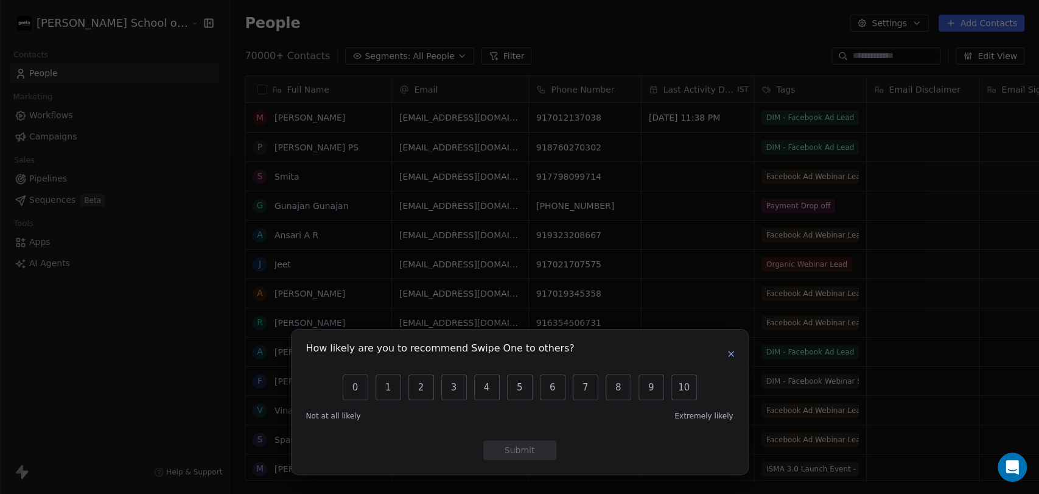
scroll to position [424, 842]
click at [734, 355] on icon "button" at bounding box center [731, 354] width 10 height 10
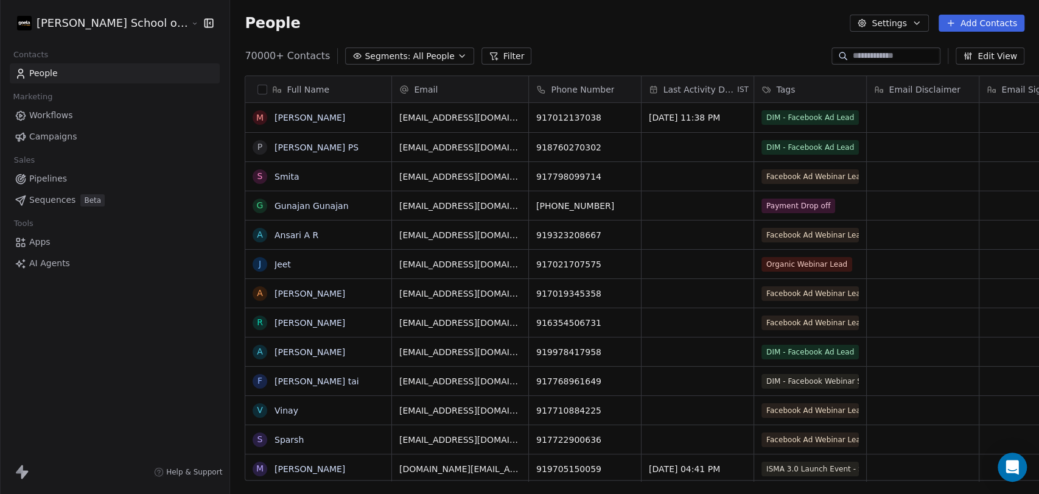
click at [887, 29] on button "Settings" at bounding box center [889, 23] width 79 height 17
click at [899, 89] on span "Import" at bounding box center [897, 88] width 28 height 13
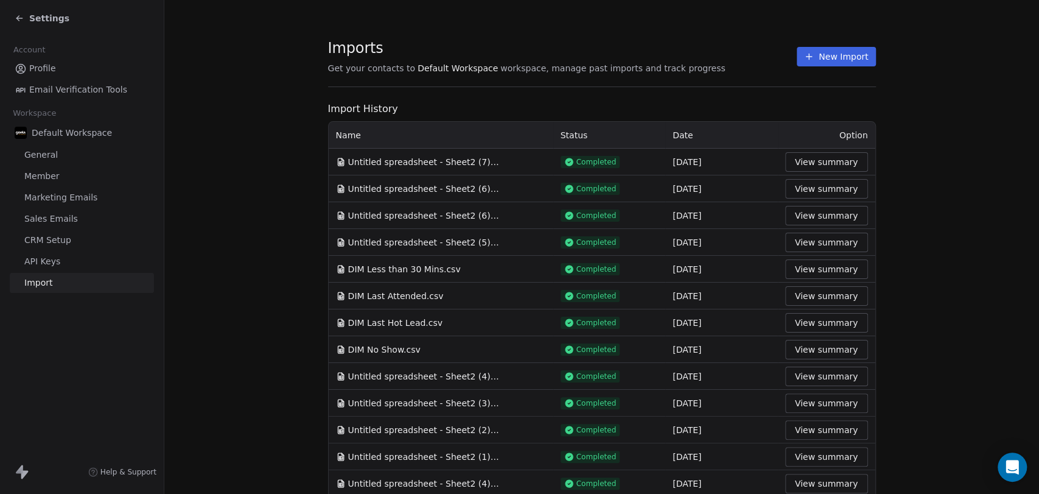
click at [849, 52] on button "New Import" at bounding box center [836, 56] width 79 height 19
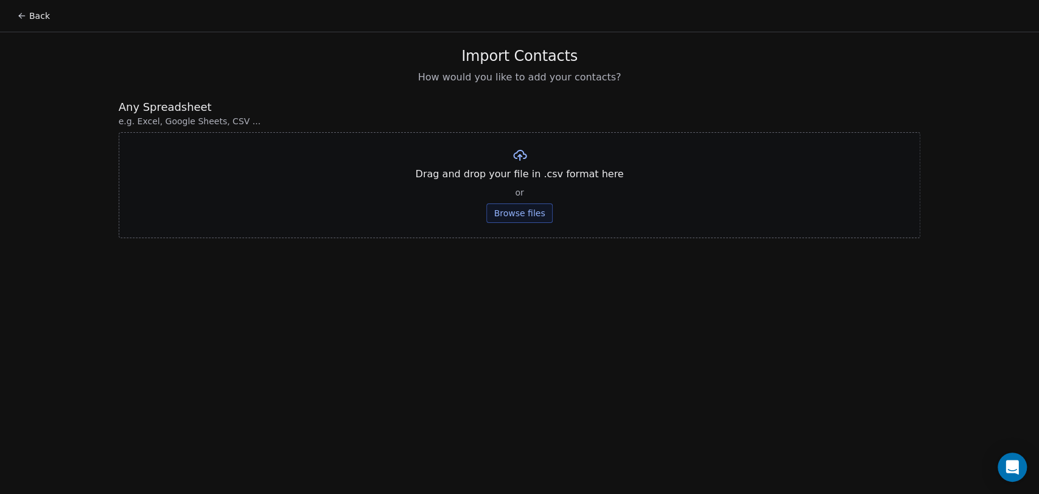
click at [519, 215] on button "Browse files" at bounding box center [519, 212] width 66 height 19
click at [525, 184] on button "Upload" at bounding box center [519, 178] width 44 height 19
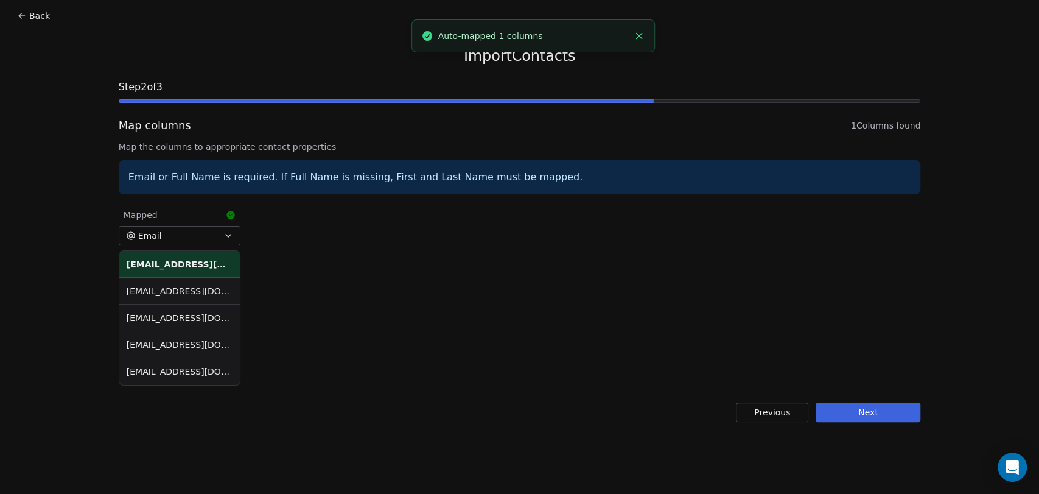
click at [858, 411] on button "Next" at bounding box center [868, 411] width 105 height 19
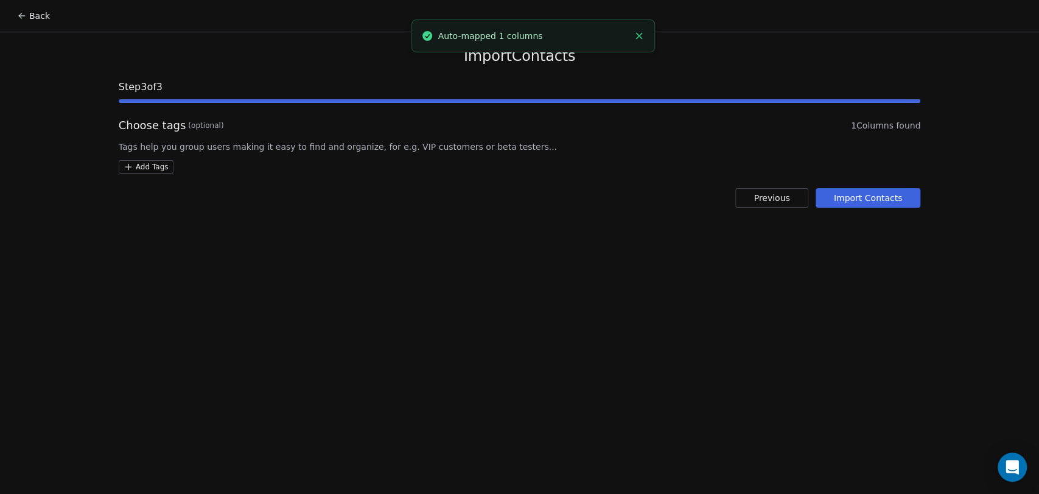
click at [158, 170] on html "Back Import Contacts Step 3 of 3 Choose tags (optional) 1 Columns found Tags he…" at bounding box center [519, 247] width 1039 height 494
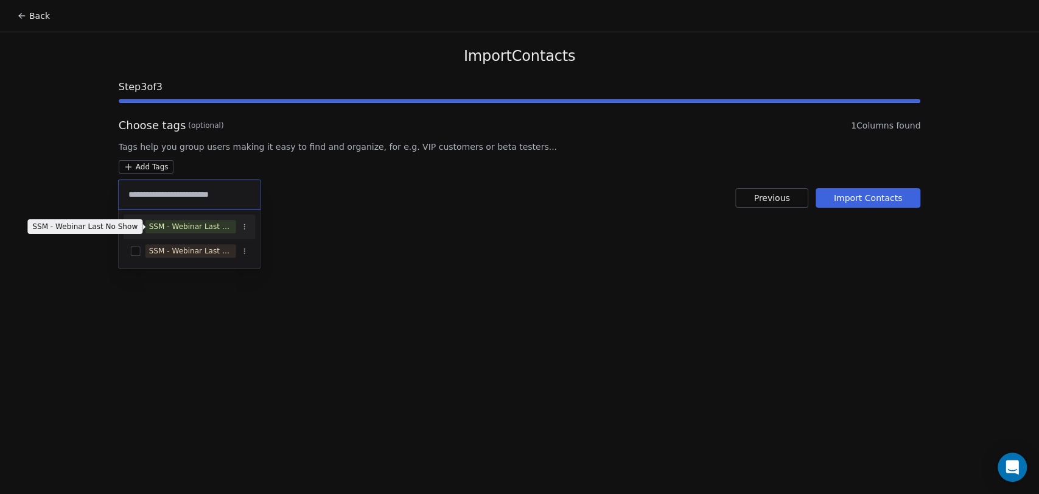
type input "**********"
click at [180, 226] on div "SSM - Webinar Last No Show" at bounding box center [190, 226] width 83 height 11
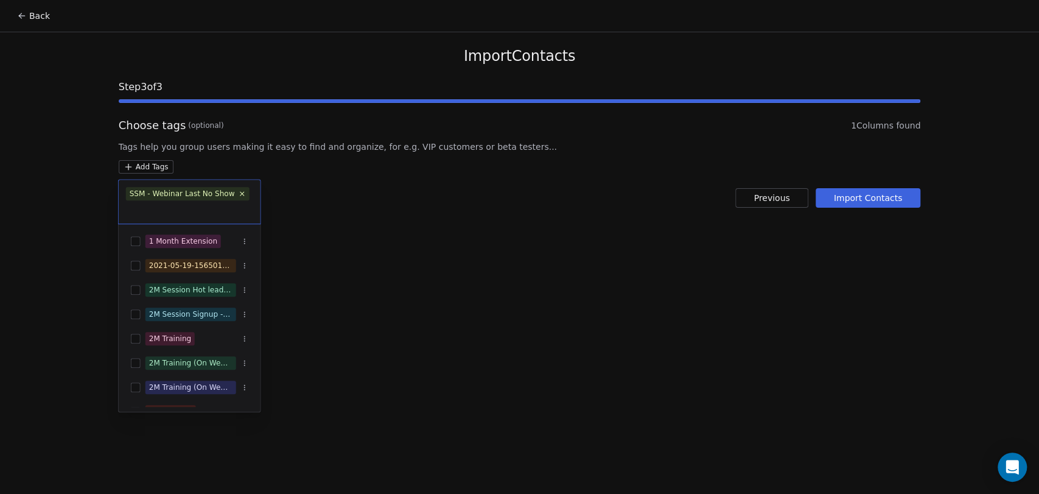
click at [407, 197] on html "Back Import Contacts Step 3 of 3 Choose tags (optional) 1 Columns found Tags he…" at bounding box center [519, 247] width 1039 height 494
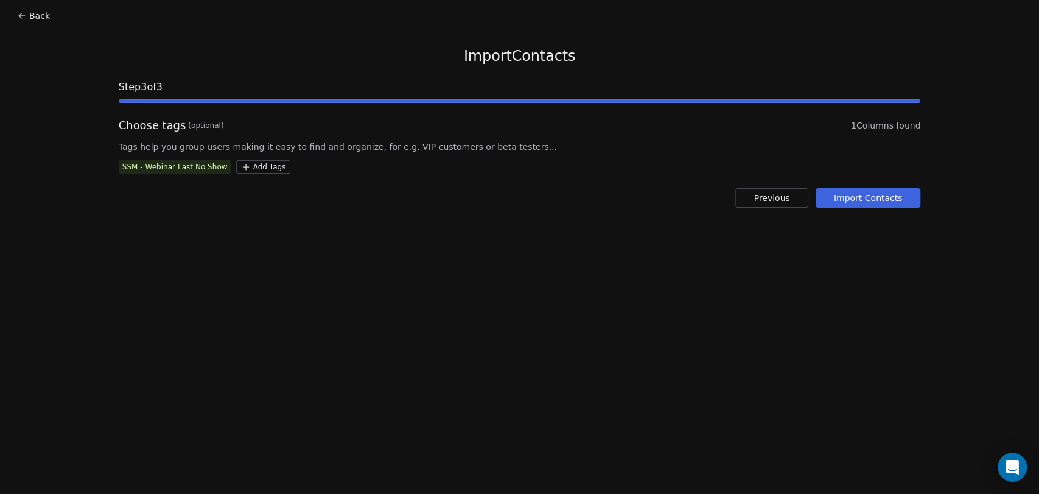
click at [872, 209] on div "Import Contacts Step 3 of 3 Choose tags (optional) 1 Columns found Tags help yo…" at bounding box center [519, 127] width 831 height 190
click at [864, 201] on button "Import Contacts" at bounding box center [868, 197] width 105 height 19
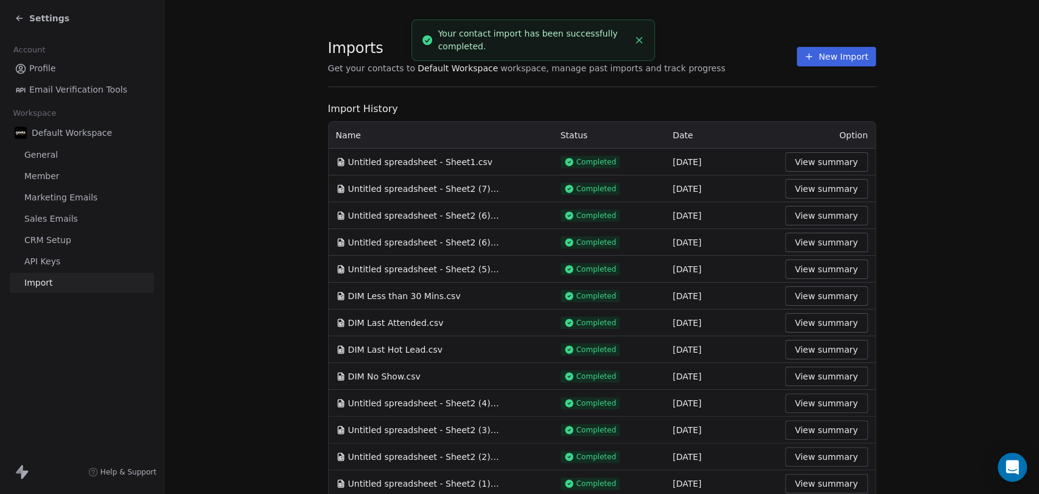
click at [723, 51] on div "Imports Get your contacts to Default Workspace workspace, manage past imports a…" at bounding box center [602, 56] width 548 height 21
click at [791, 55] on div "Imports Get your contacts to Default Workspace workspace, manage past imports a…" at bounding box center [602, 56] width 548 height 21
click at [813, 55] on button "New Import" at bounding box center [836, 56] width 79 height 19
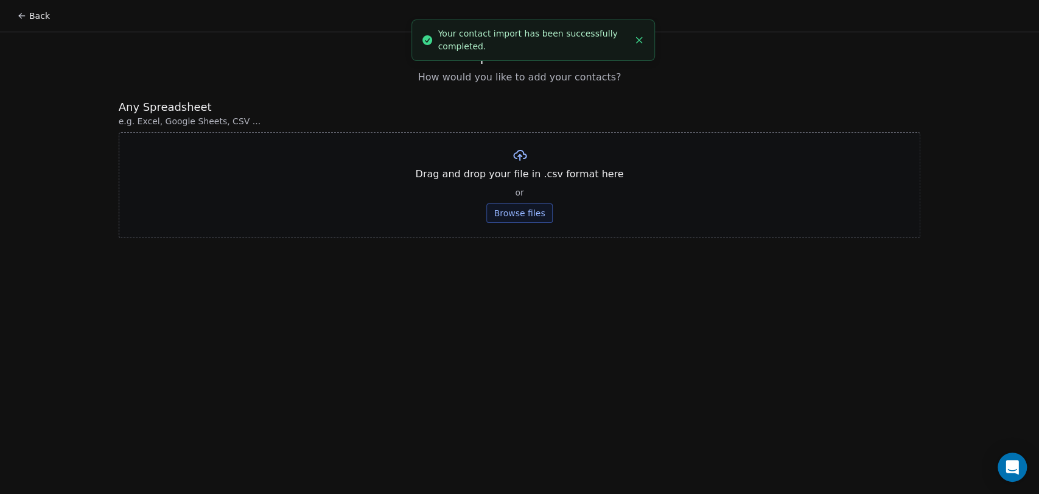
click at [527, 201] on div "Drag and drop your file in .csv format here or Browse files" at bounding box center [520, 185] width 802 height 106
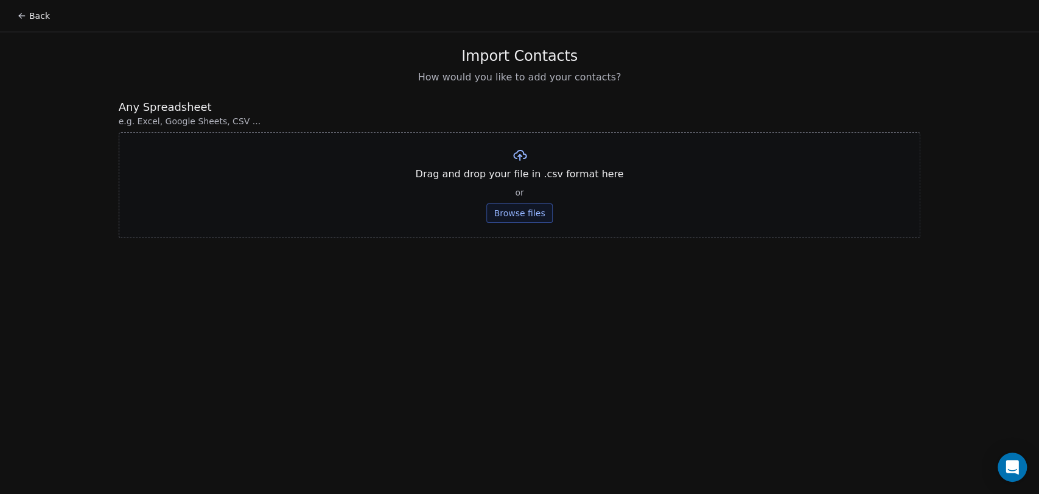
click at [540, 219] on button "Browse files" at bounding box center [519, 212] width 66 height 19
click at [521, 182] on button "Upload" at bounding box center [519, 178] width 44 height 19
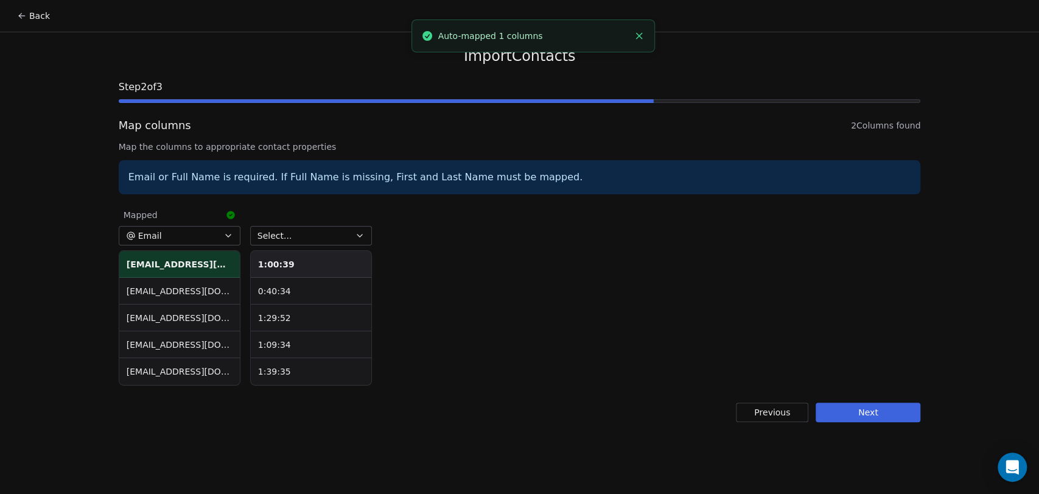
click at [326, 231] on button "Select..." at bounding box center [311, 235] width 122 height 19
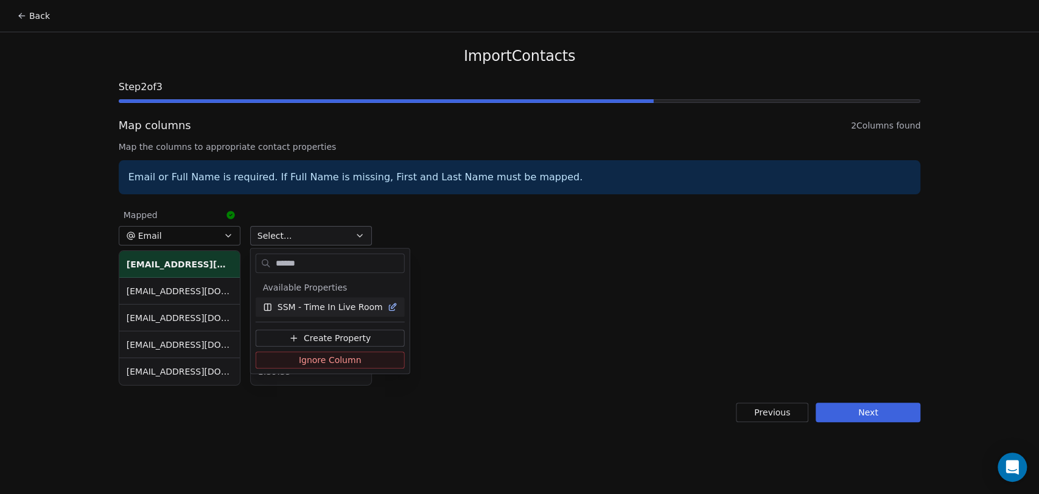
type input "*******"
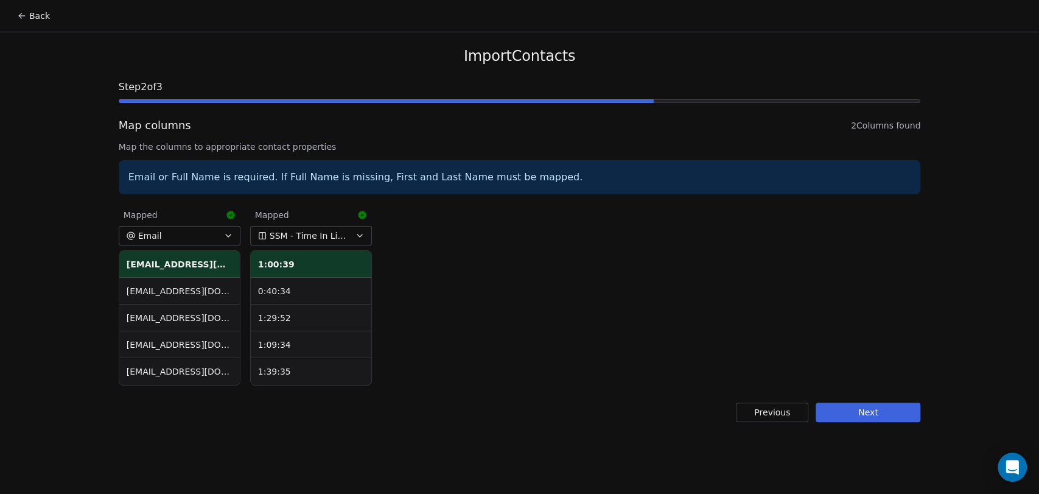
click at [865, 416] on button "Next" at bounding box center [868, 411] width 105 height 19
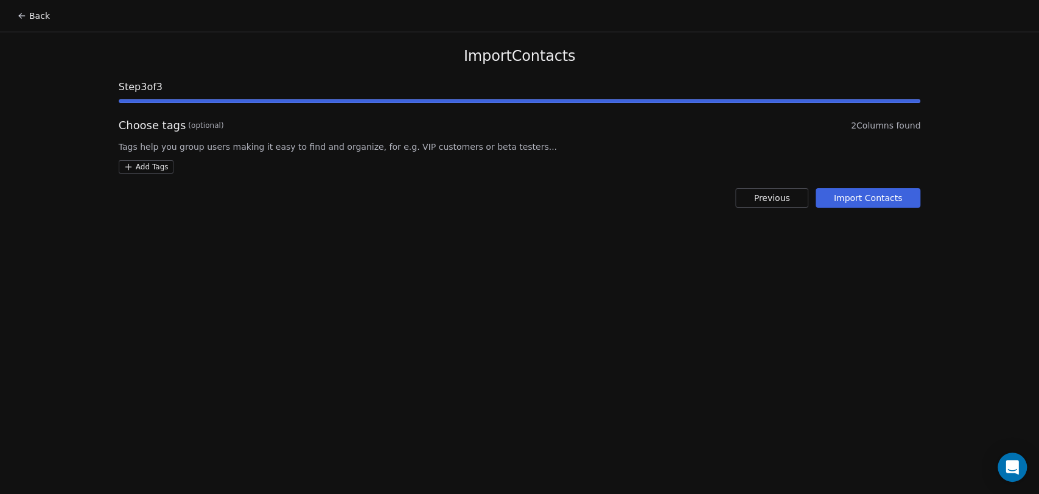
click at [156, 170] on html "Back Import Contacts Step 3 of 3 Choose tags (optional) 2 Columns found Tags he…" at bounding box center [519, 247] width 1039 height 494
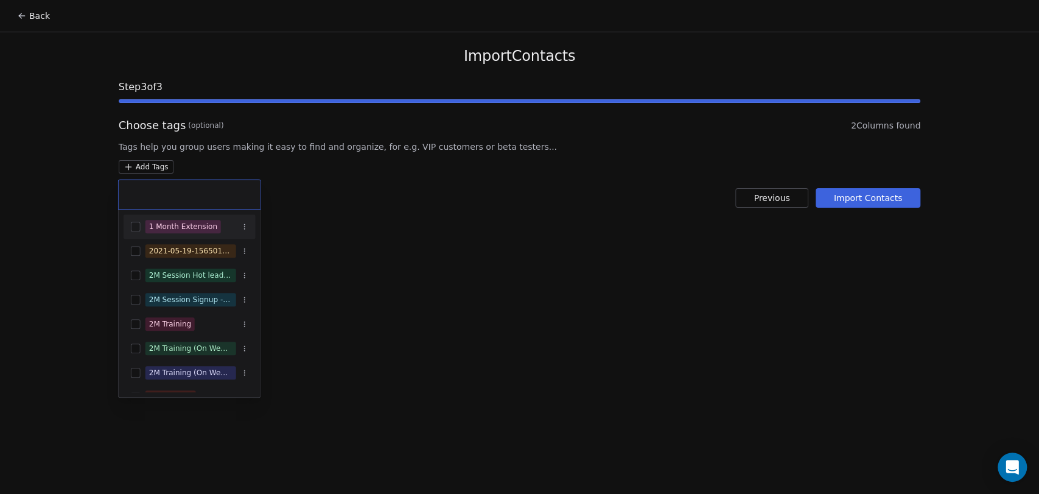
type input "*"
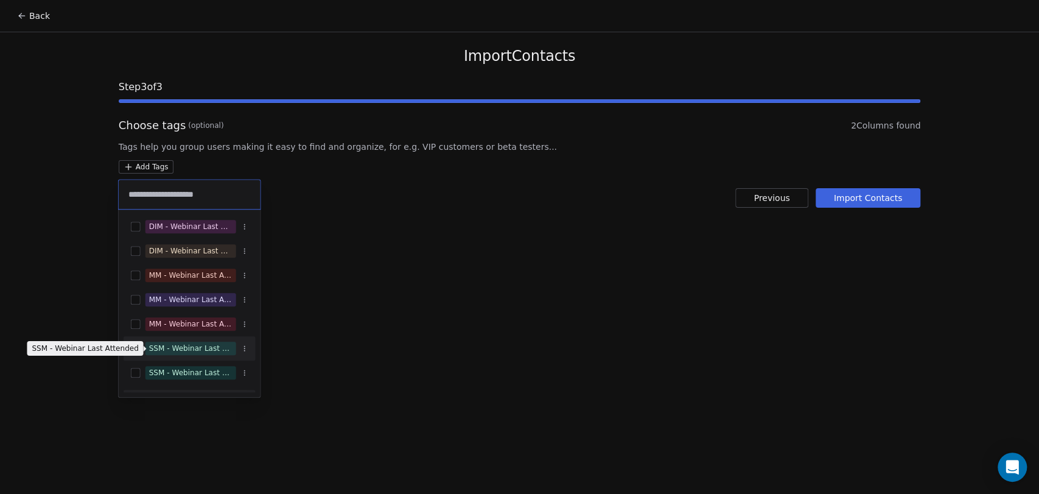
type input "**********"
click at [214, 352] on div "SSM - Webinar Last Attended" at bounding box center [190, 348] width 83 height 11
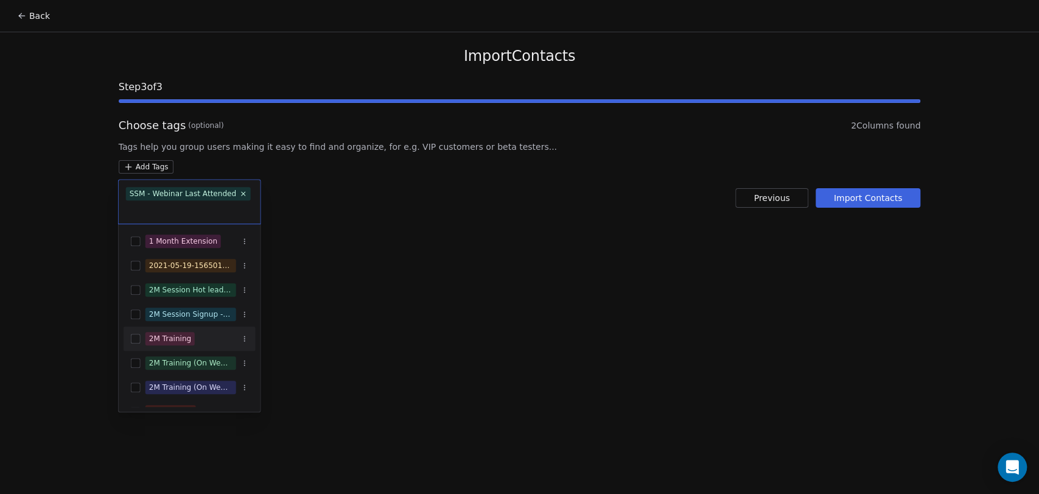
click at [566, 184] on html "Back Import Contacts Step 3 of 3 Choose tags (optional) 2 Columns found Tags he…" at bounding box center [519, 247] width 1039 height 494
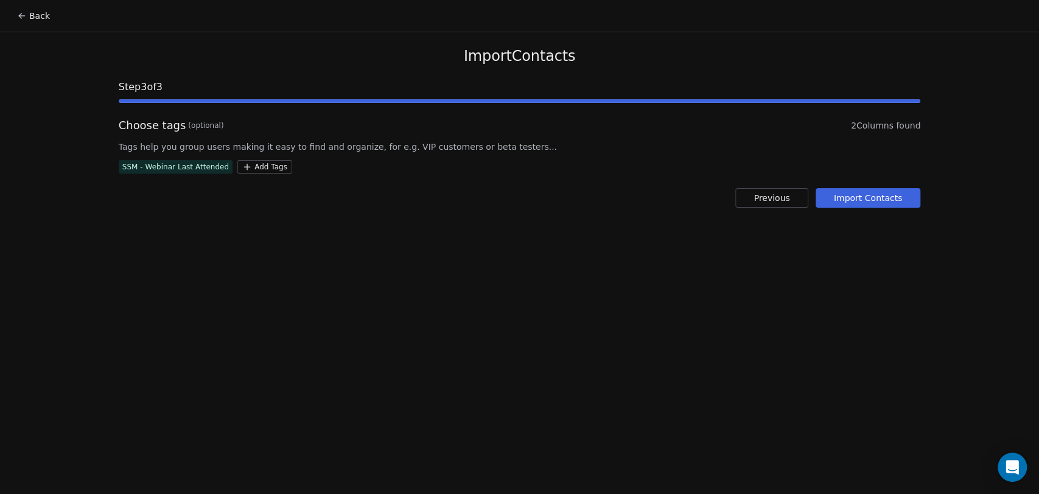
click at [855, 199] on button "Import Contacts" at bounding box center [868, 197] width 105 height 19
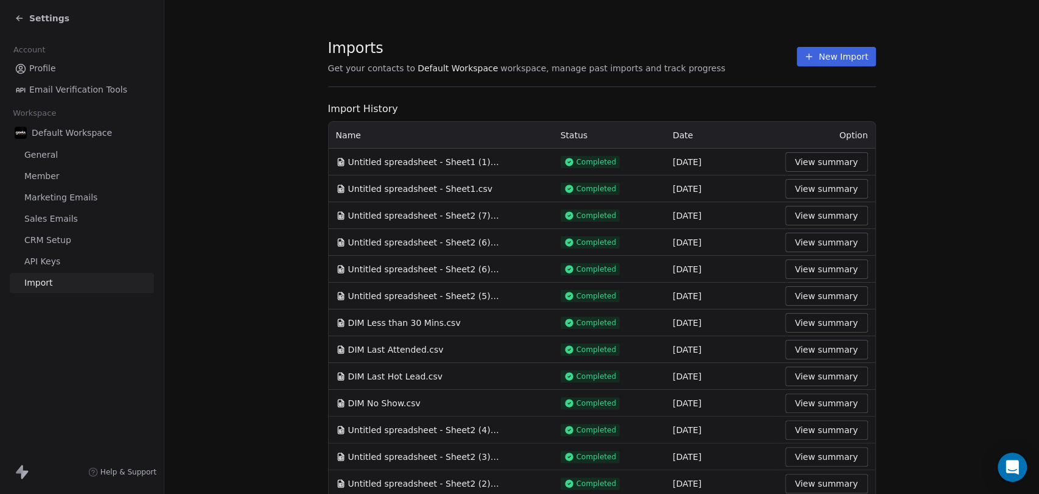
click at [687, 53] on div "Imports Get your contacts to Default Workspace workspace, manage past imports a…" at bounding box center [602, 56] width 548 height 21
click at [816, 54] on button "New Import" at bounding box center [836, 56] width 79 height 19
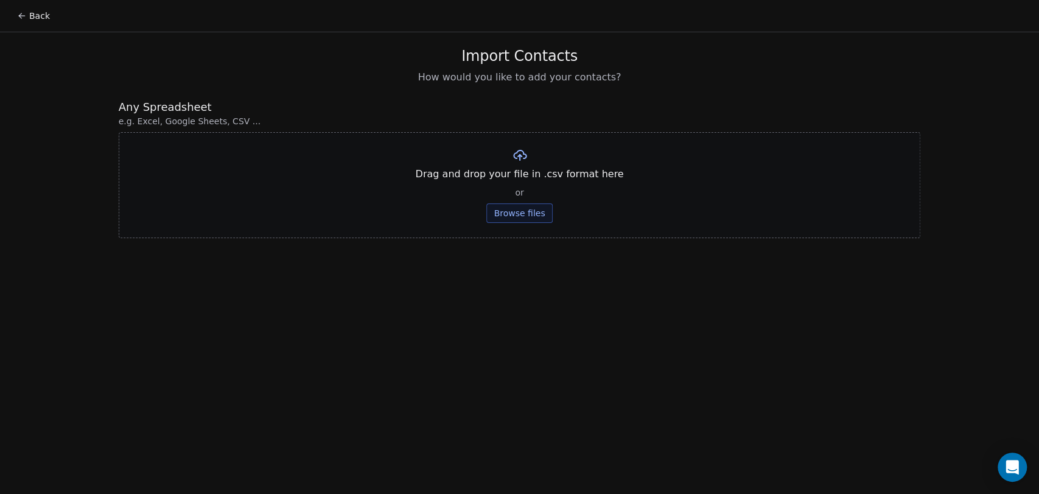
click at [528, 214] on button "Browse files" at bounding box center [519, 212] width 66 height 19
click at [517, 186] on button "Upload" at bounding box center [519, 178] width 44 height 19
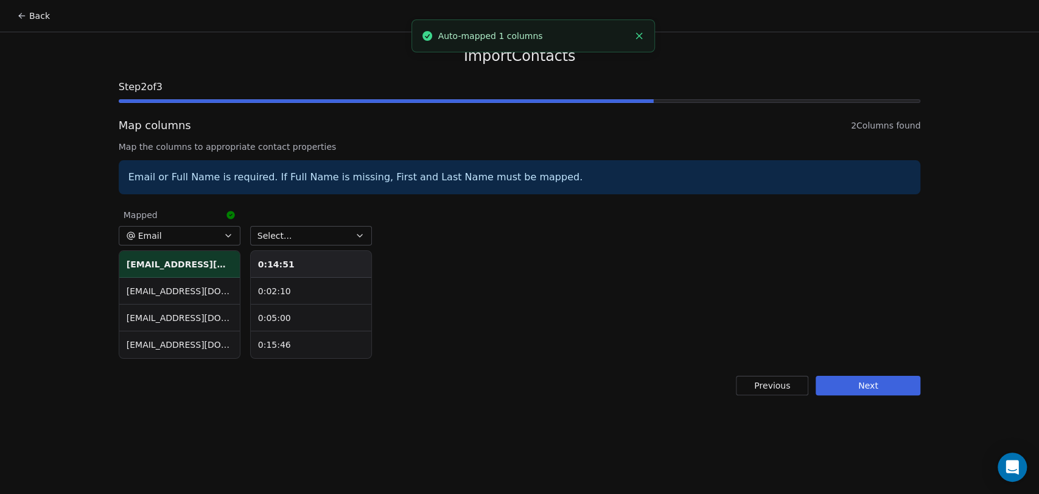
click at [294, 235] on button "Select..." at bounding box center [311, 235] width 122 height 19
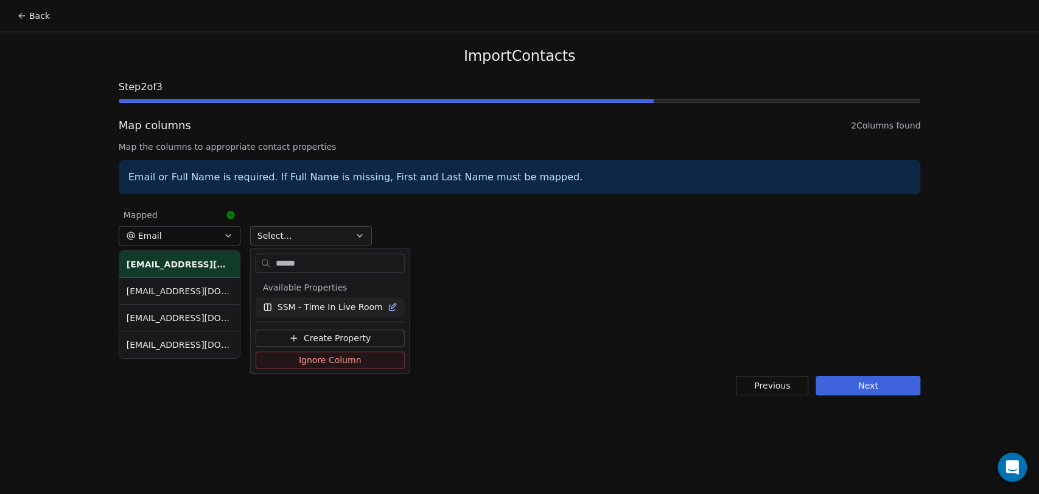
type input "*******"
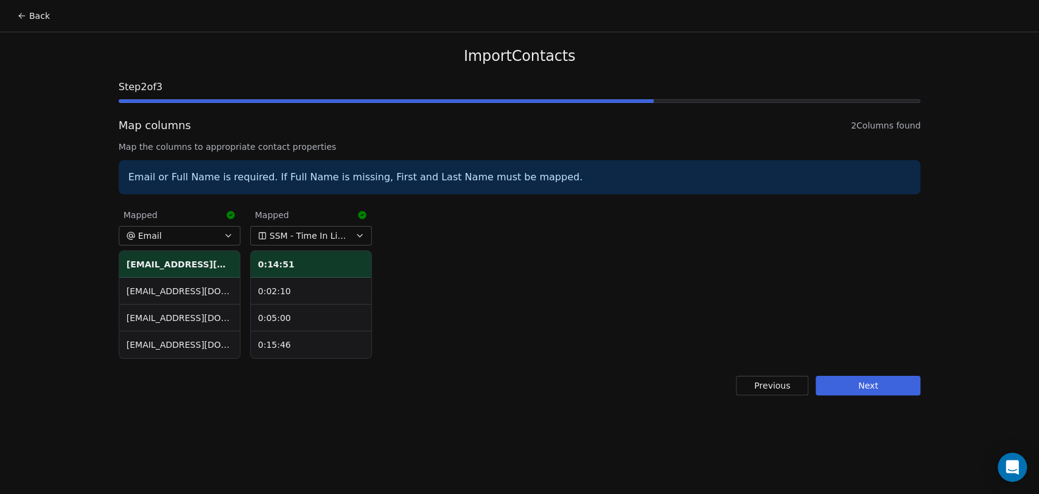
click at [898, 387] on button "Next" at bounding box center [868, 385] width 105 height 19
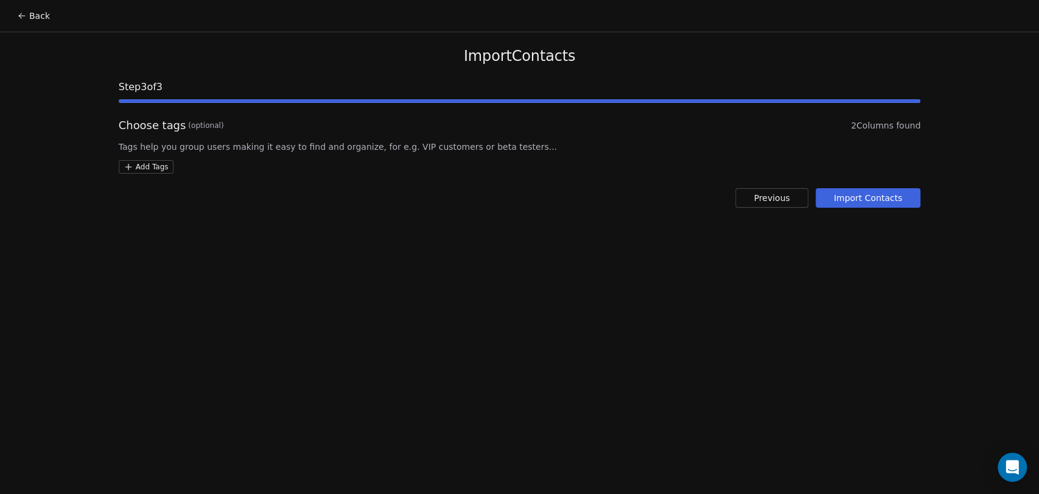
click at [139, 165] on html "Back Import Contacts Step 3 of 3 Choose tags (optional) 2 Columns found Tags he…" at bounding box center [519, 247] width 1039 height 494
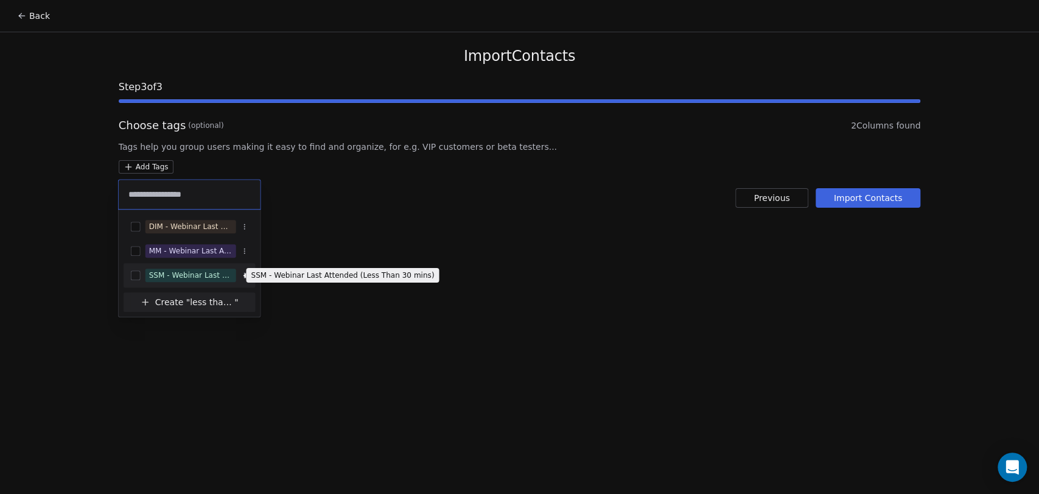
type input "**********"
click at [197, 268] on span "SSM - Webinar Last Attended (Less Than 30 mins)" at bounding box center [190, 274] width 91 height 13
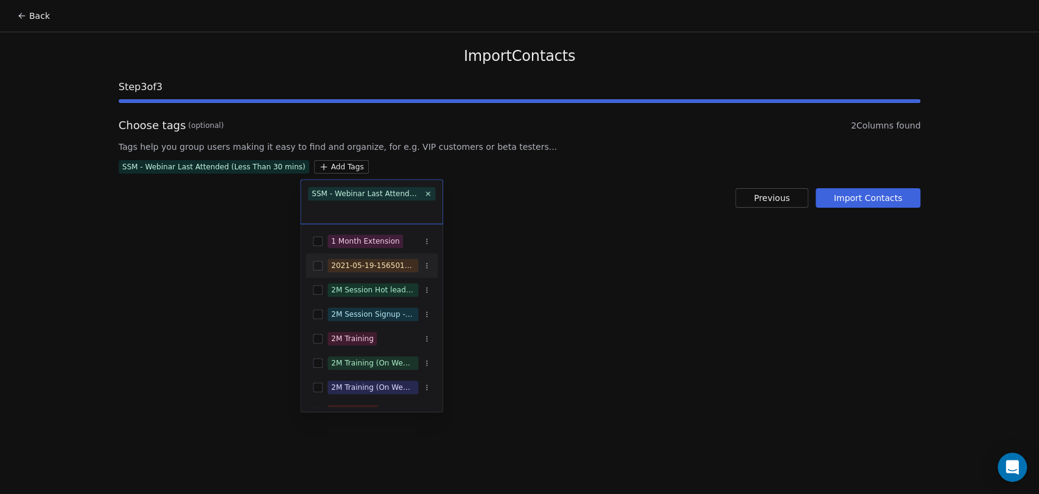
click at [499, 186] on html "Back Import Contacts Step 3 of 3 Choose tags (optional) 2 Columns found Tags he…" at bounding box center [519, 247] width 1039 height 494
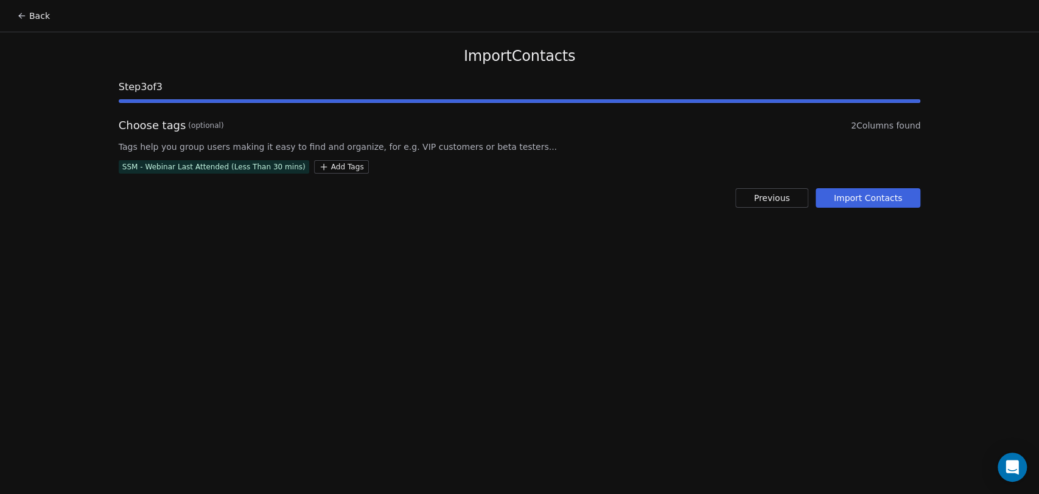
click at [845, 195] on button "Import Contacts" at bounding box center [868, 197] width 105 height 19
